Goal: Information Seeking & Learning: Learn about a topic

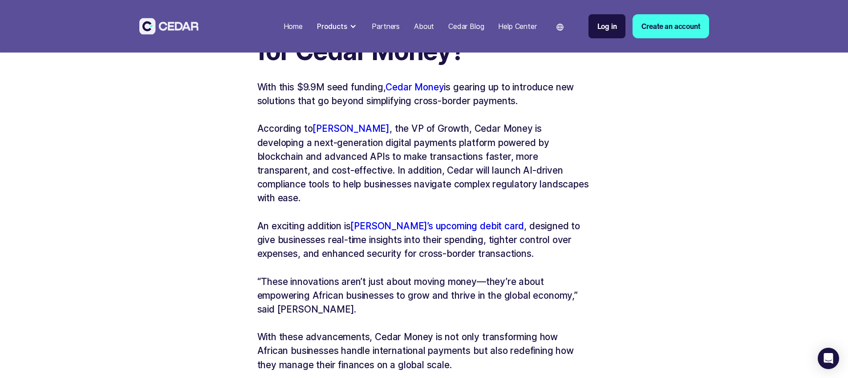
scroll to position [343, 0]
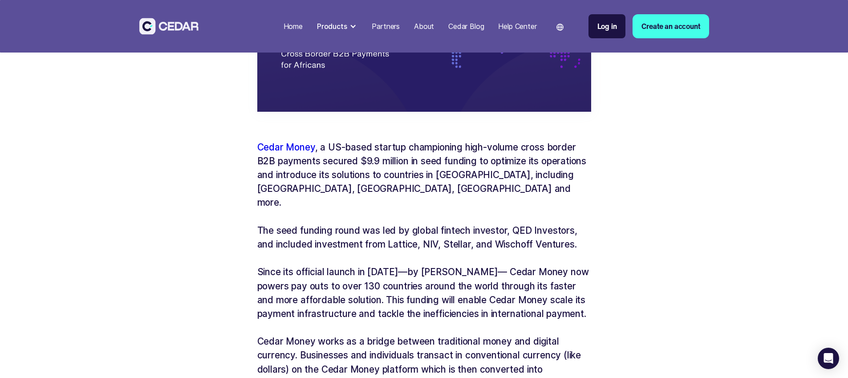
click at [271, 189] on p "Cedar Money , a US-based startup championing high-volume cross border B2B payme…" at bounding box center [424, 174] width 334 height 69
click at [316, 189] on p "Cedar Money , a US-based startup championing high-volume cross border B2B payme…" at bounding box center [424, 174] width 334 height 69
click at [512, 191] on p "Cedar Money , a US-based startup championing high-volume cross border B2B payme…" at bounding box center [424, 174] width 334 height 69
click at [446, 223] on p "The seed funding round was led by global fintech investor, QED Investors, and i…" at bounding box center [424, 237] width 334 height 28
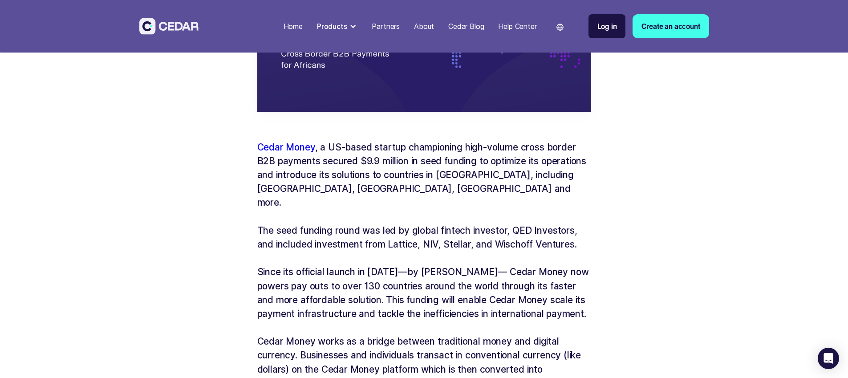
click at [404, 179] on p "Cedar Money , a US-based startup championing high-volume cross border B2B payme…" at bounding box center [424, 174] width 334 height 69
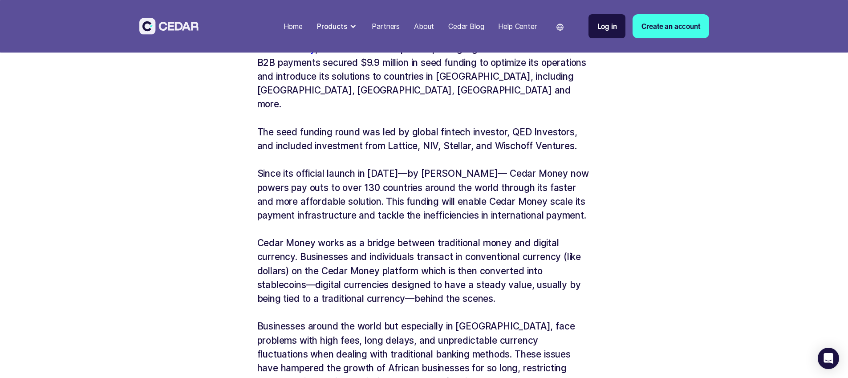
scroll to position [445, 0]
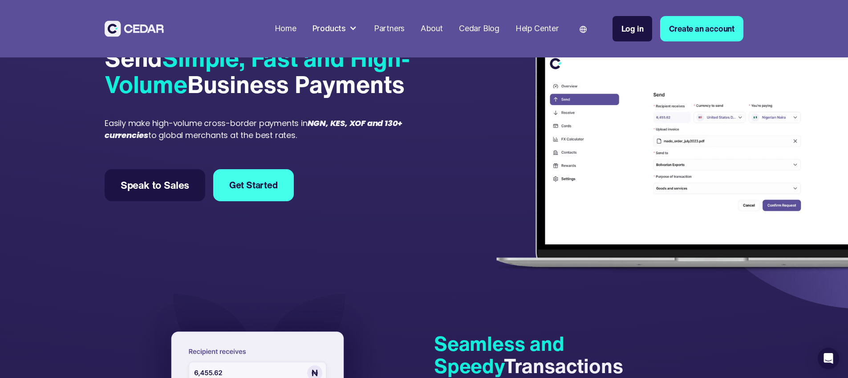
scroll to position [61, 0]
click at [357, 28] on div at bounding box center [353, 28] width 8 height 8
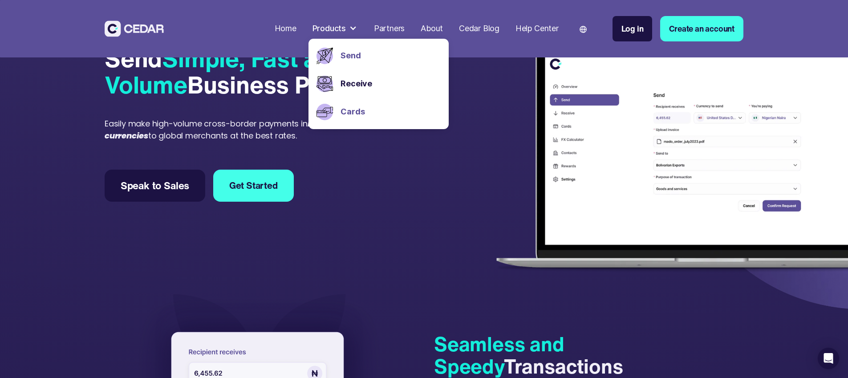
click at [394, 113] on link "Cards" at bounding box center [390, 112] width 100 height 12
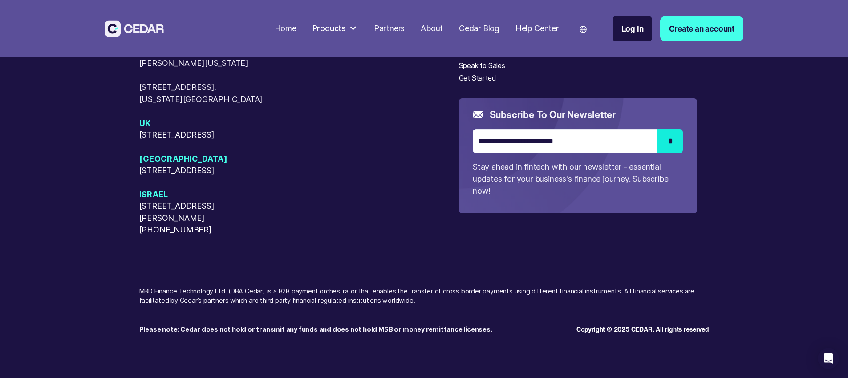
scroll to position [2568, 0]
click at [357, 28] on div at bounding box center [353, 28] width 8 height 8
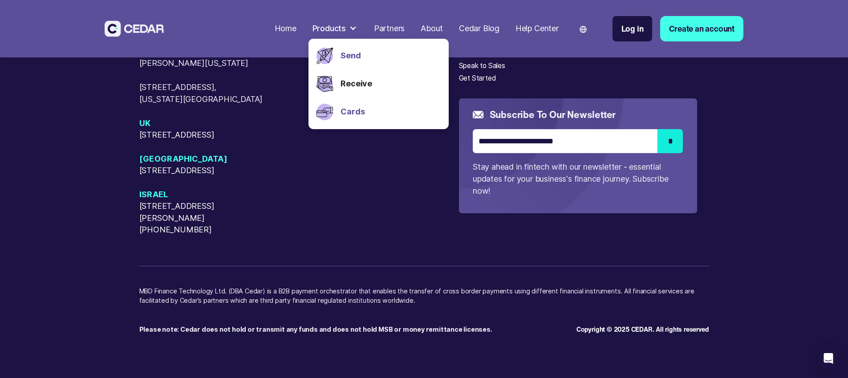
click at [385, 50] on link "Send" at bounding box center [390, 56] width 100 height 12
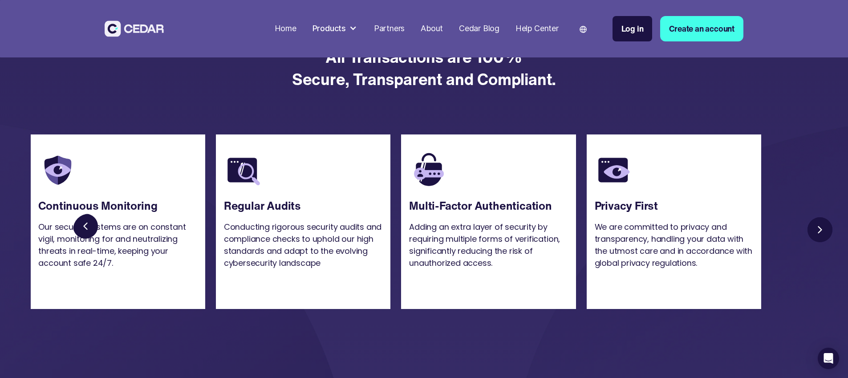
scroll to position [1431, 0]
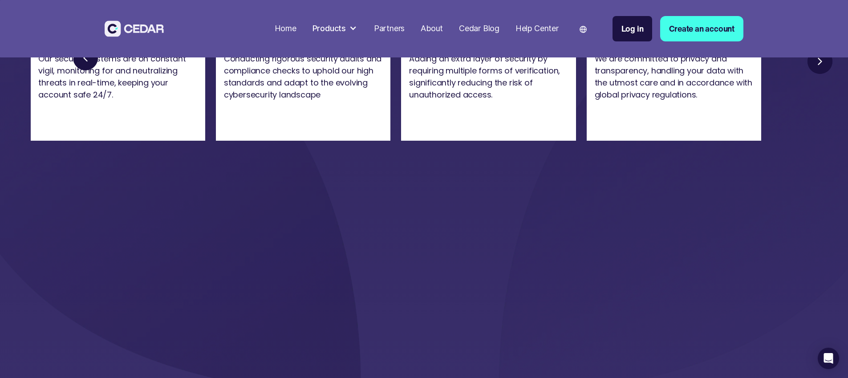
click at [836, 77] on link "Next slide" at bounding box center [820, 61] width 32 height 32
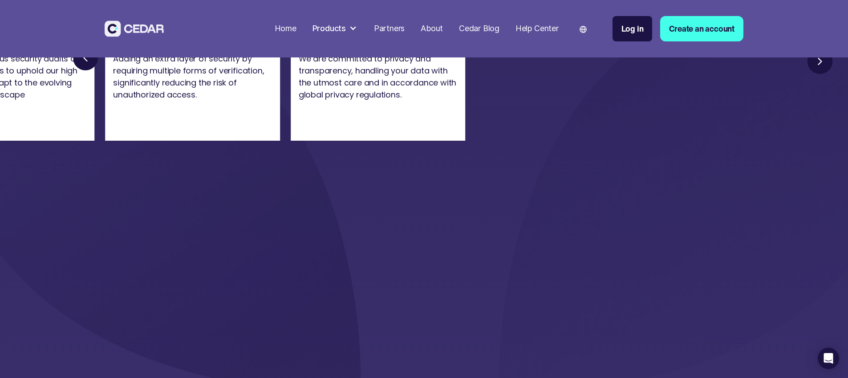
click at [836, 77] on link "Next slide" at bounding box center [820, 61] width 32 height 32
click at [105, 77] on link "Previous slide" at bounding box center [89, 61] width 32 height 32
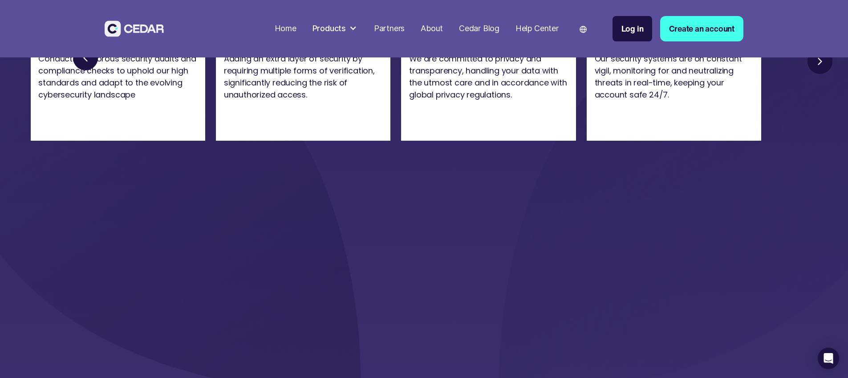
click at [836, 77] on link "Next slide" at bounding box center [820, 61] width 32 height 32
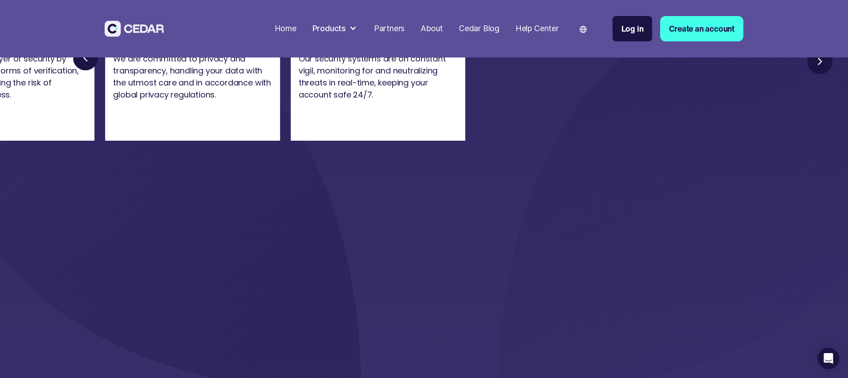
click at [836, 77] on link "Next slide" at bounding box center [820, 61] width 32 height 32
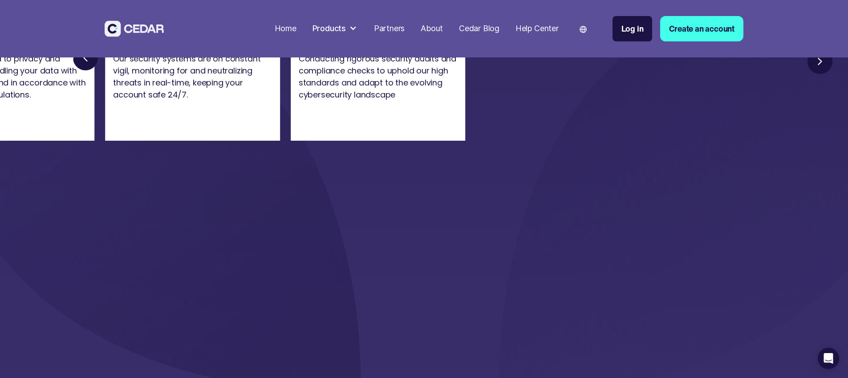
click at [836, 77] on link "Next slide" at bounding box center [820, 61] width 32 height 32
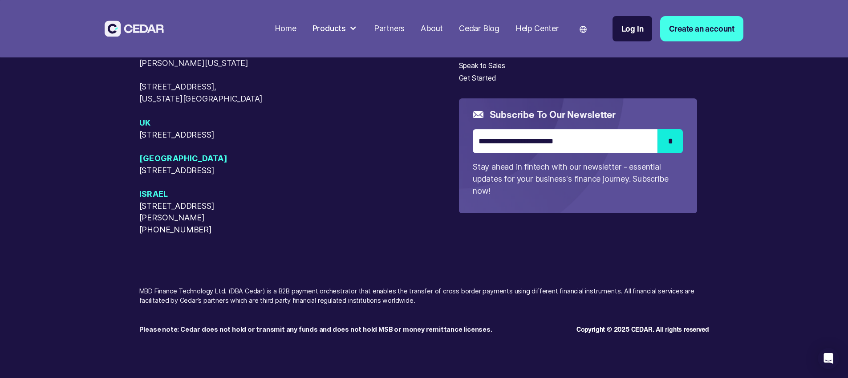
scroll to position [3332, 0]
click at [478, 46] on div "About" at bounding box center [468, 41] width 19 height 11
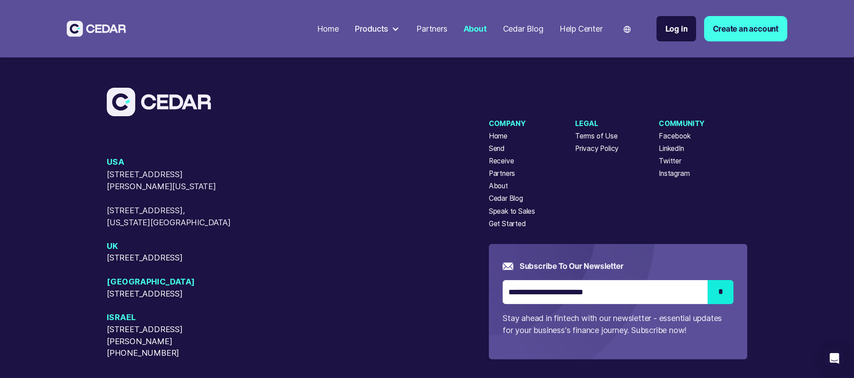
scroll to position [3064, 0]
